Goal: Task Accomplishment & Management: Complete application form

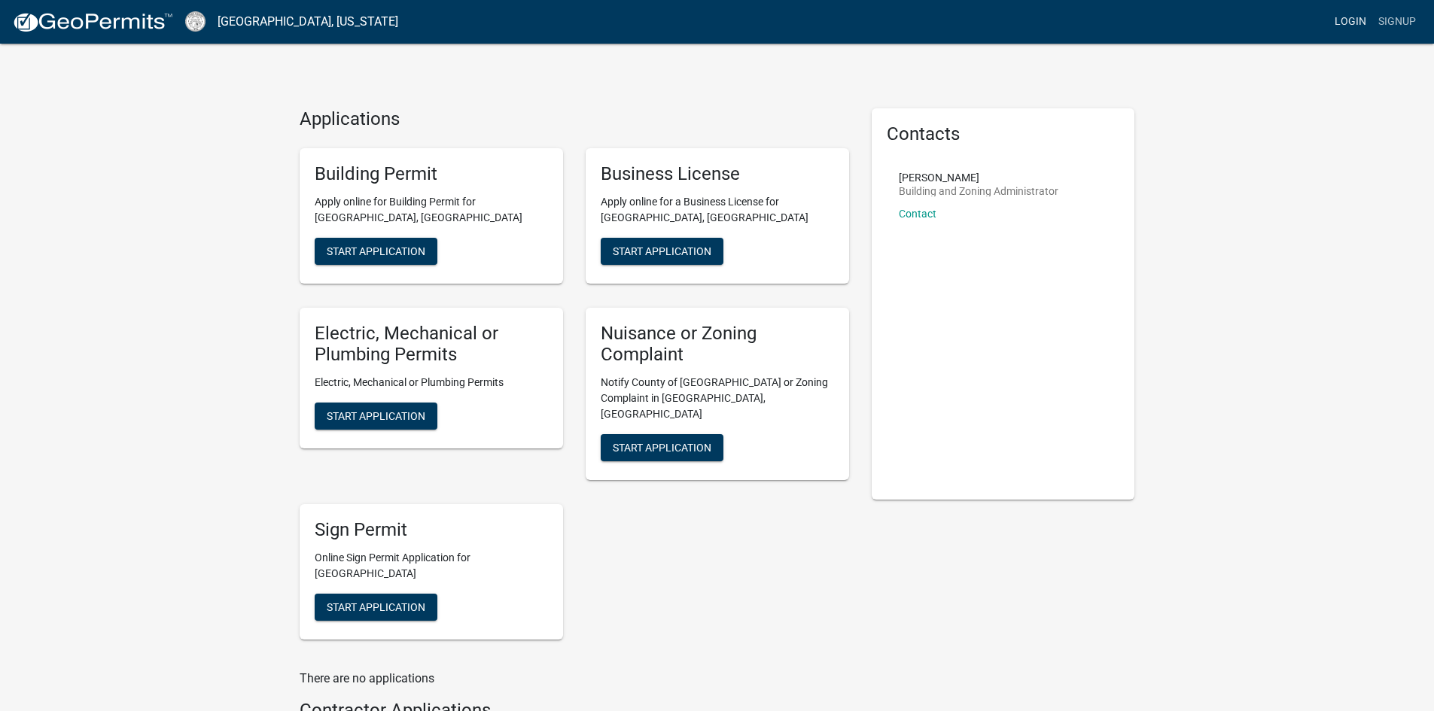
click at [1352, 18] on link "Login" at bounding box center [1351, 22] width 44 height 29
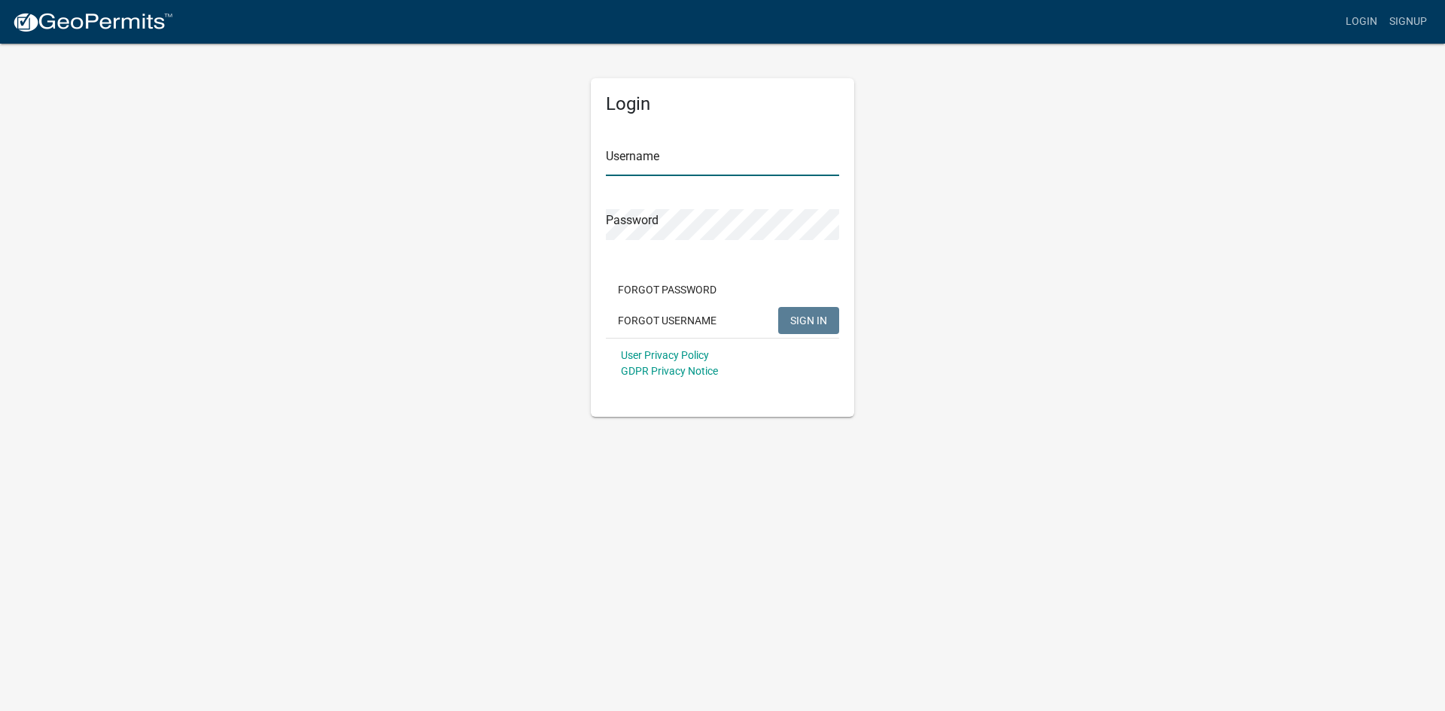
click at [619, 164] on input "Username" at bounding box center [722, 160] width 233 height 31
click at [778, 307] on button "SIGN IN" at bounding box center [808, 320] width 61 height 27
drag, startPoint x: 766, startPoint y: 166, endPoint x: 599, endPoint y: 159, distance: 167.3
click at [599, 159] on div "Login Username [EMAIL_ADDRESS][DOMAIN_NAME] Password Forgot Password Forgot Use…" at bounding box center [722, 247] width 263 height 339
type input "lisasblount"
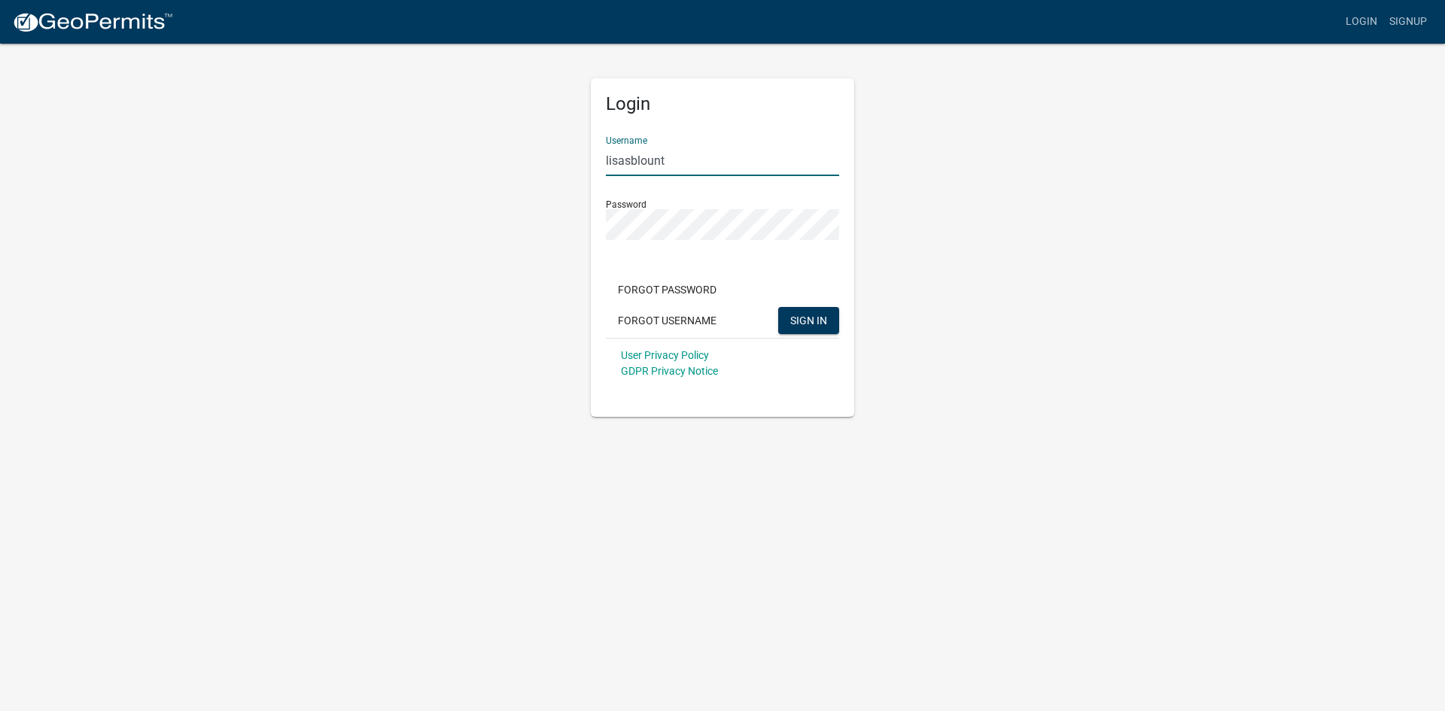
click at [778, 307] on button "SIGN IN" at bounding box center [808, 320] width 61 height 27
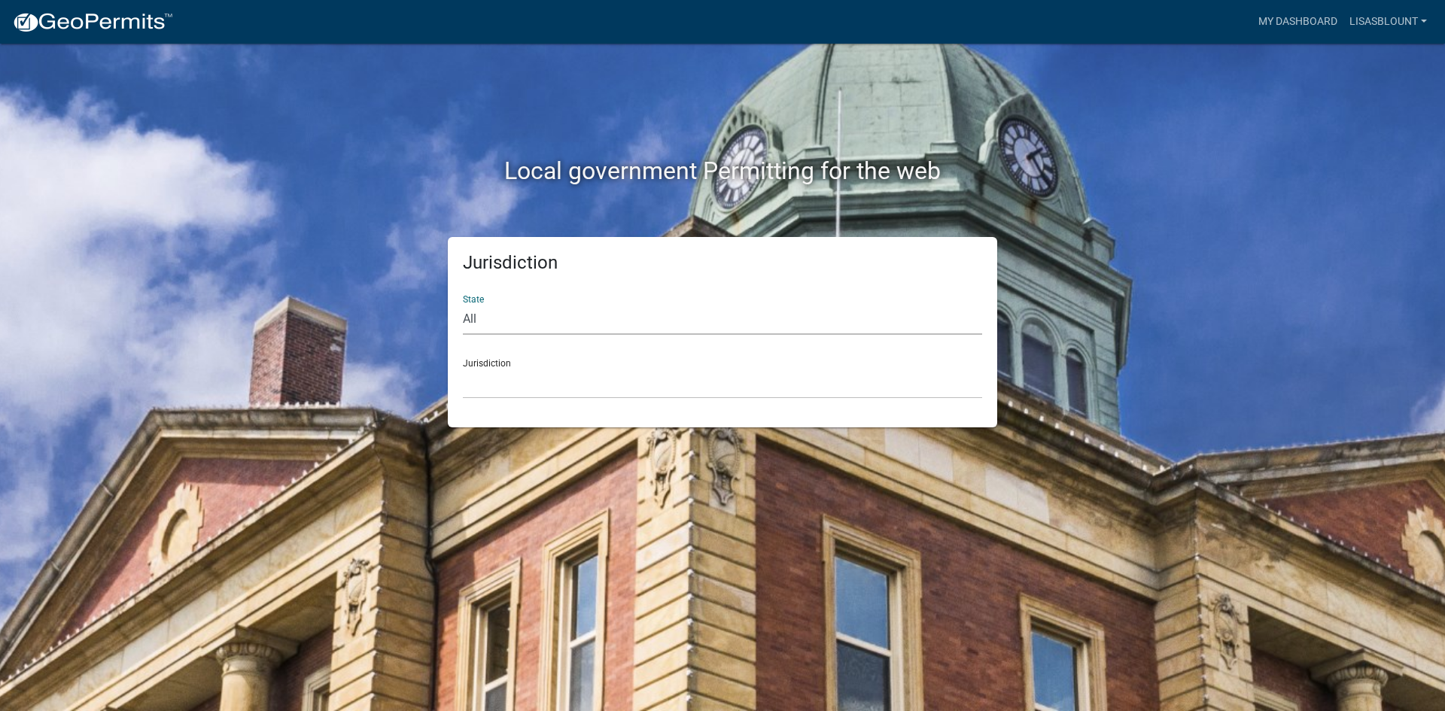
click at [476, 323] on select "All [US_STATE] [US_STATE] [US_STATE] [US_STATE] [US_STATE] [US_STATE] [US_STATE…" at bounding box center [722, 319] width 519 height 31
select select "[US_STATE]"
click at [463, 304] on select "All [US_STATE] [US_STATE] [US_STATE] [US_STATE] [US_STATE] [US_STATE] [US_STATE…" at bounding box center [722, 319] width 519 height 31
click at [543, 374] on select "[GEOGRAPHIC_DATA], [US_STATE][PERSON_NAME][GEOGRAPHIC_DATA], [US_STATE][PERSON_…" at bounding box center [722, 383] width 519 height 31
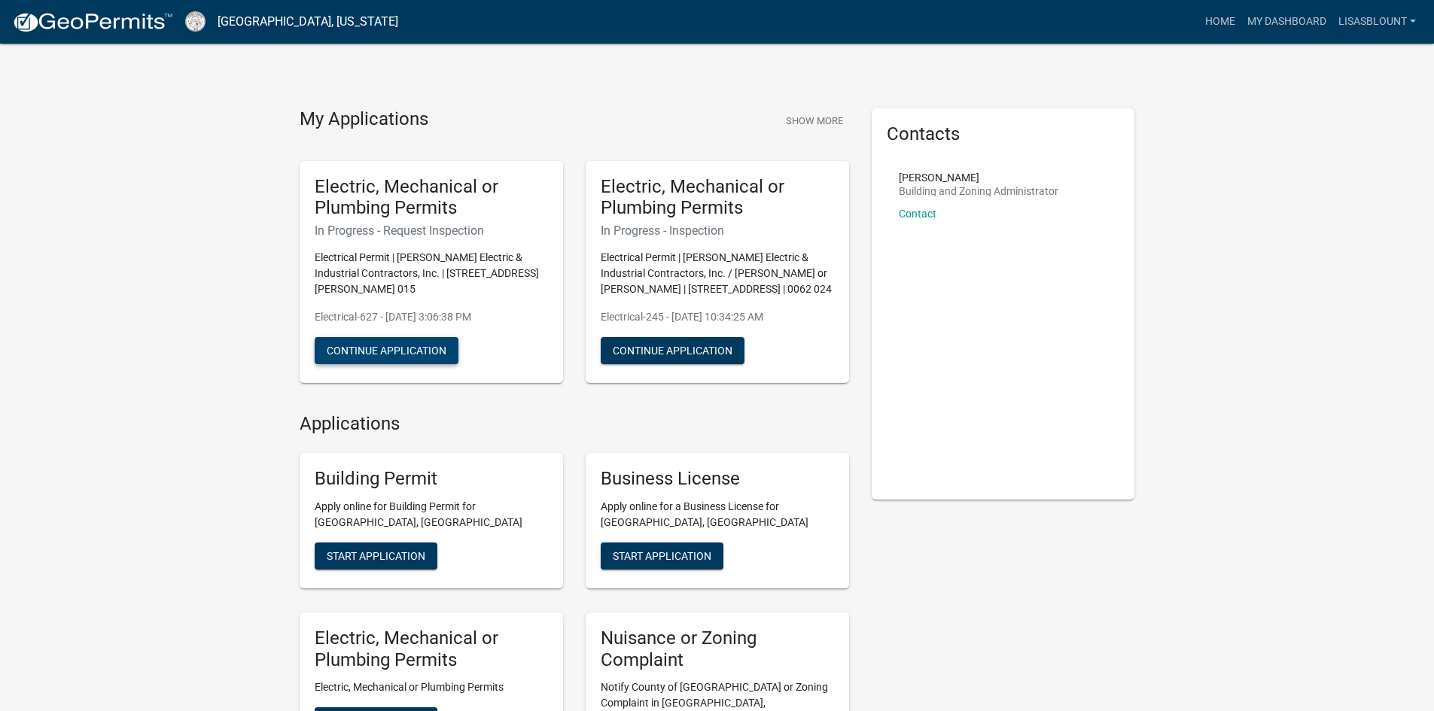
click at [389, 344] on button "Continue Application" at bounding box center [387, 350] width 144 height 27
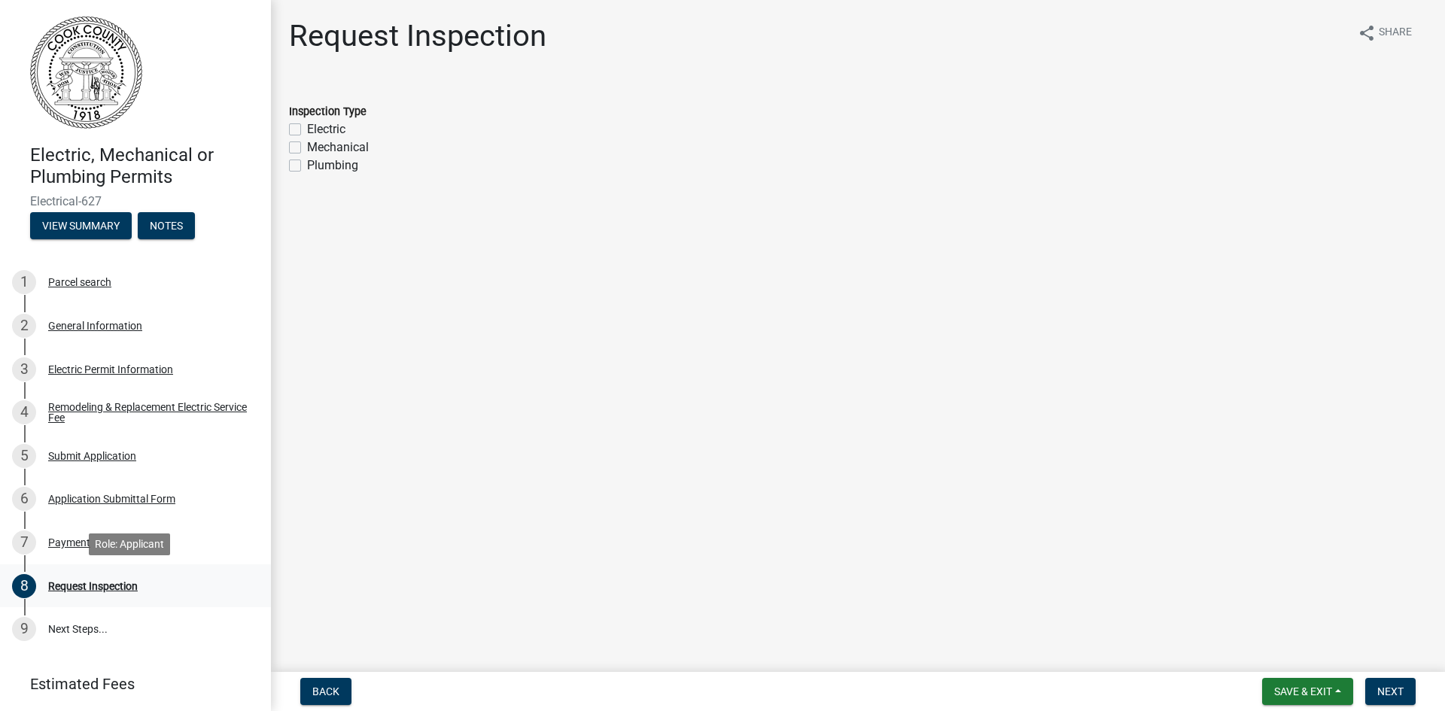
click at [93, 584] on div "Request Inspection" at bounding box center [93, 586] width 90 height 11
click at [307, 127] on label "Electric" at bounding box center [326, 129] width 38 height 18
click at [307, 127] on input "Electric" at bounding box center [312, 125] width 10 height 10
checkbox input "true"
checkbox input "false"
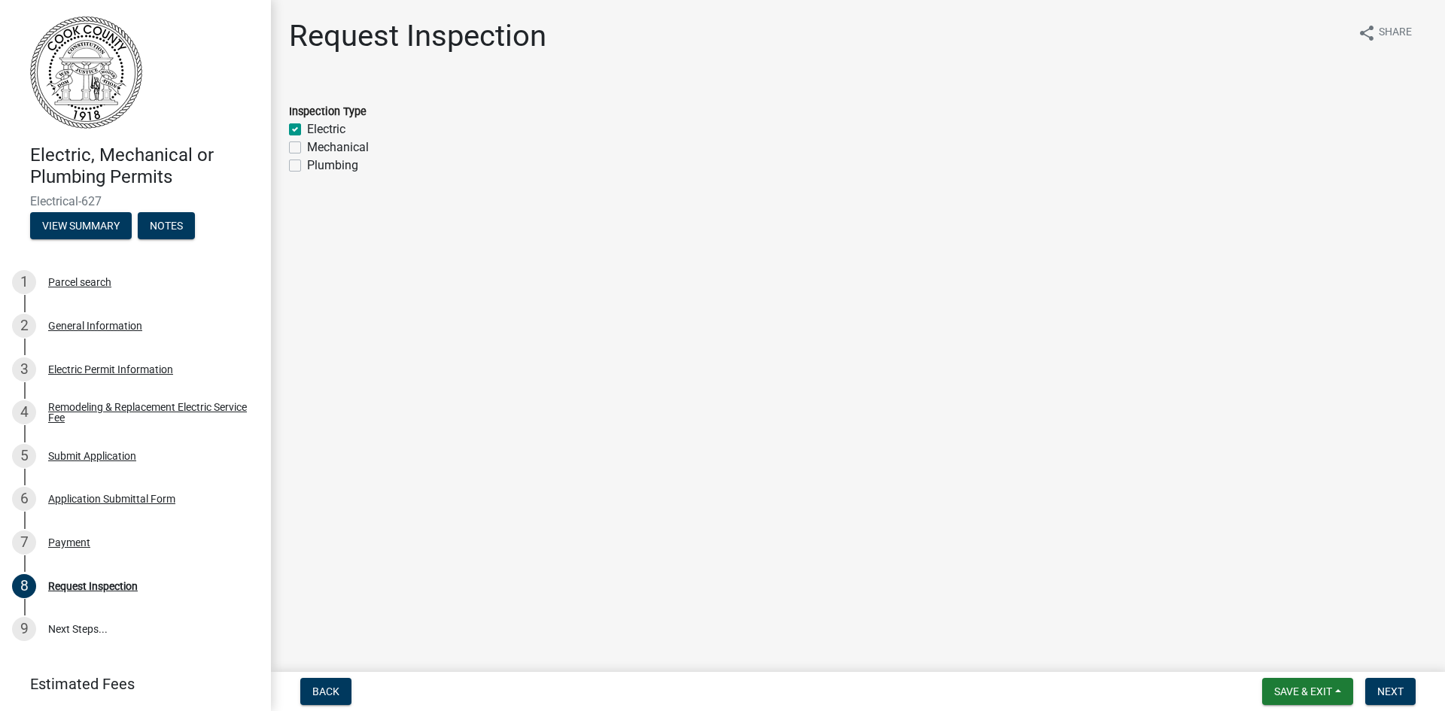
checkbox input "false"
click at [1398, 686] on span "Next" at bounding box center [1391, 692] width 26 height 12
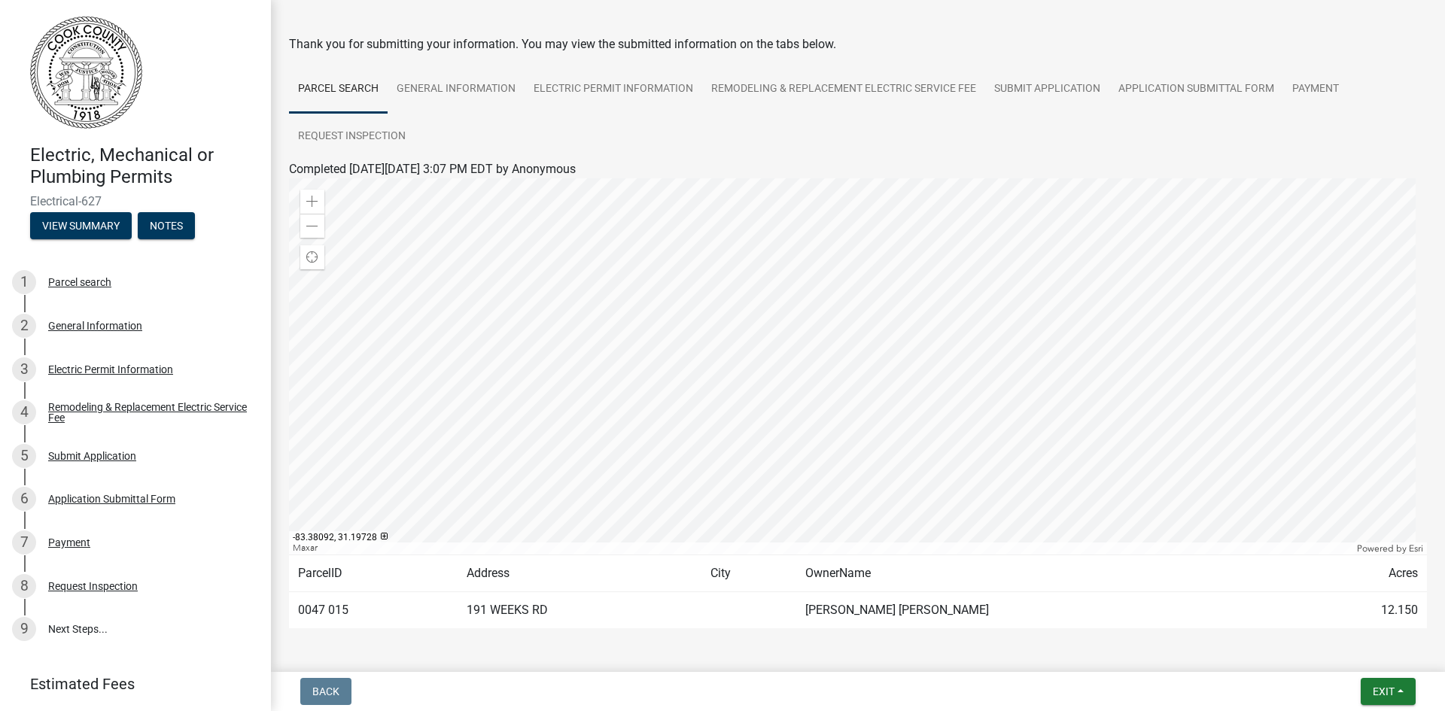
scroll to position [100, 0]
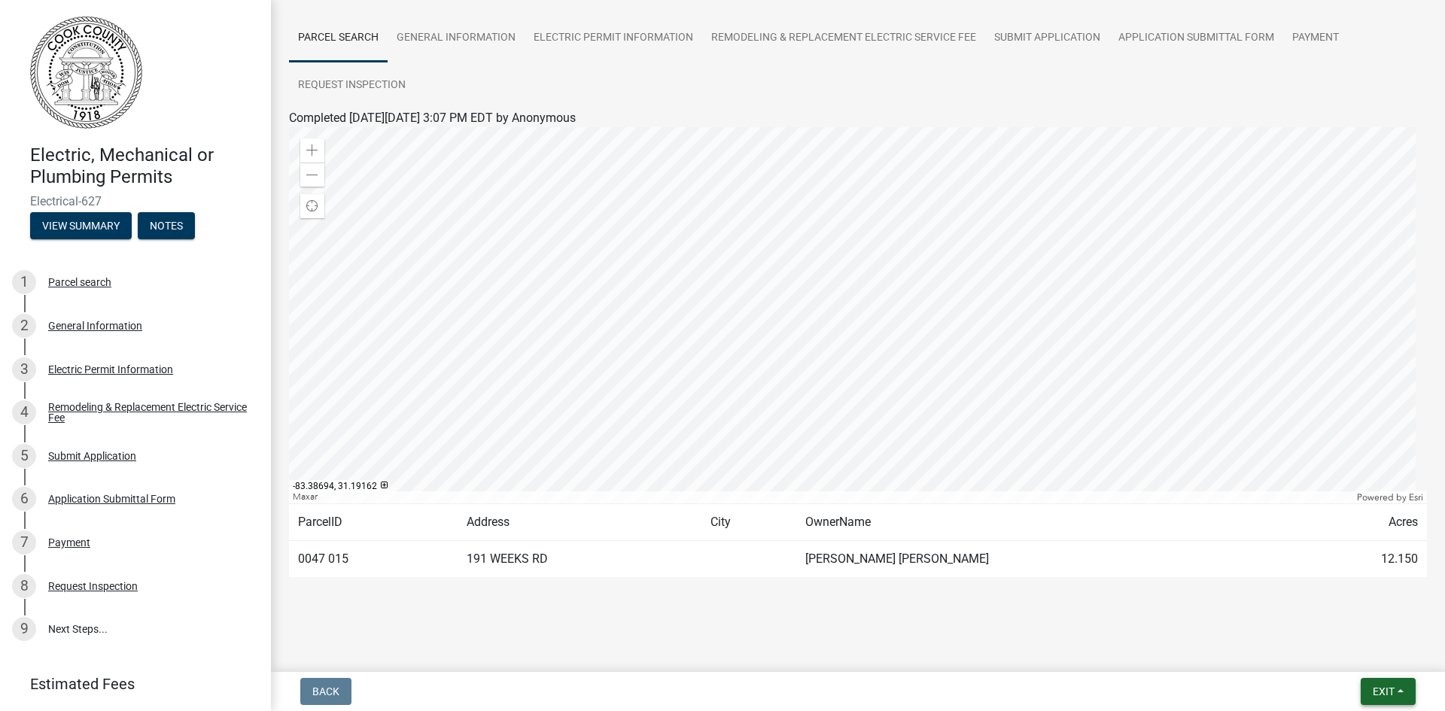
click at [1391, 688] on span "Exit" at bounding box center [1384, 692] width 22 height 12
click at [1350, 652] on button "Save & Exit" at bounding box center [1355, 653] width 120 height 36
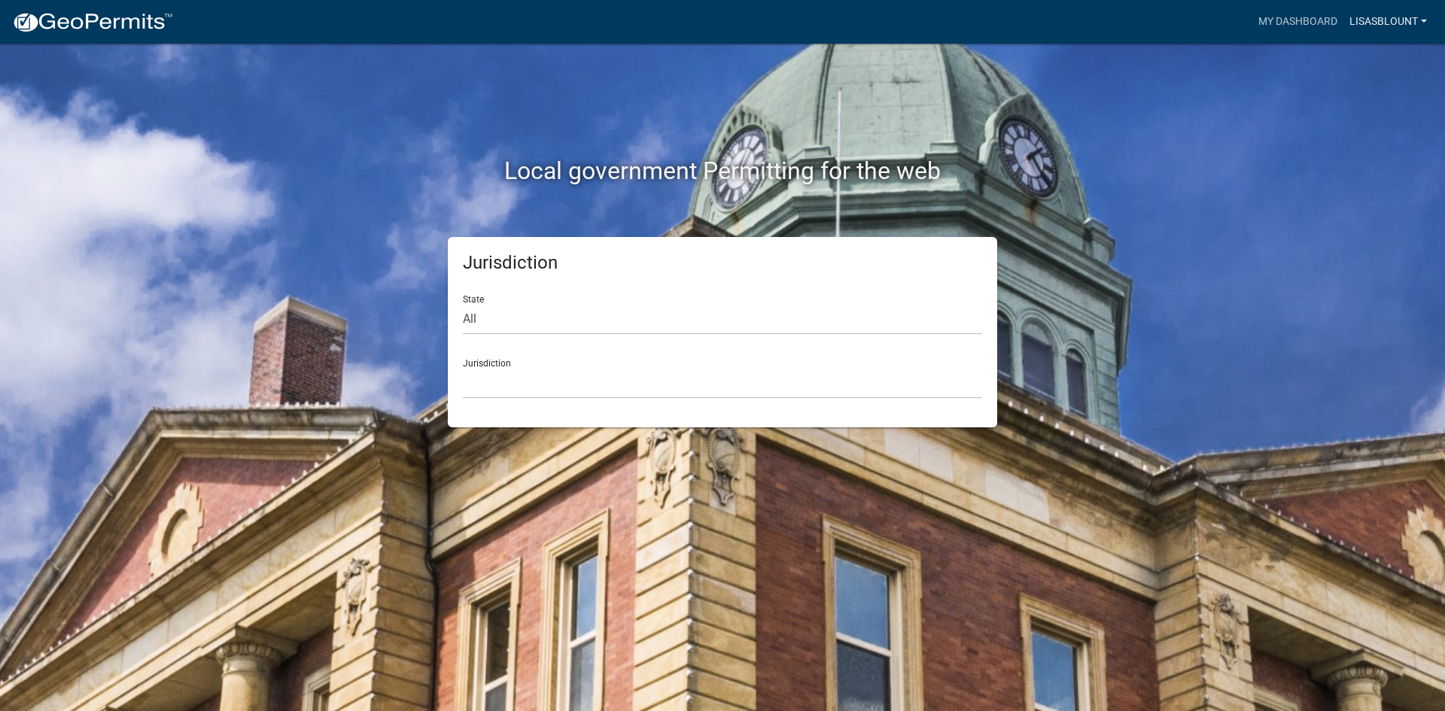
click at [1425, 19] on link "lisasblount" at bounding box center [1389, 22] width 90 height 29
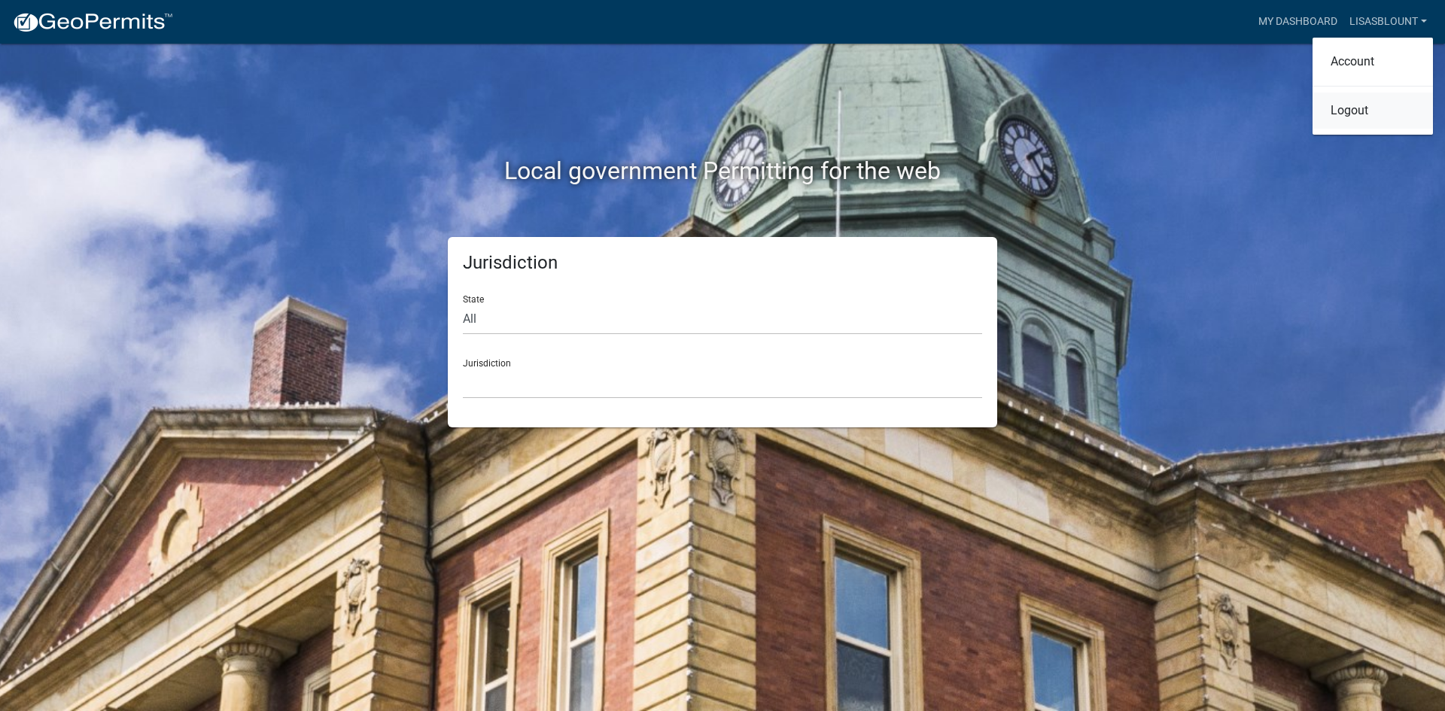
click at [1348, 116] on link "Logout" at bounding box center [1373, 111] width 120 height 36
